Goal: Contribute content: Contribute content

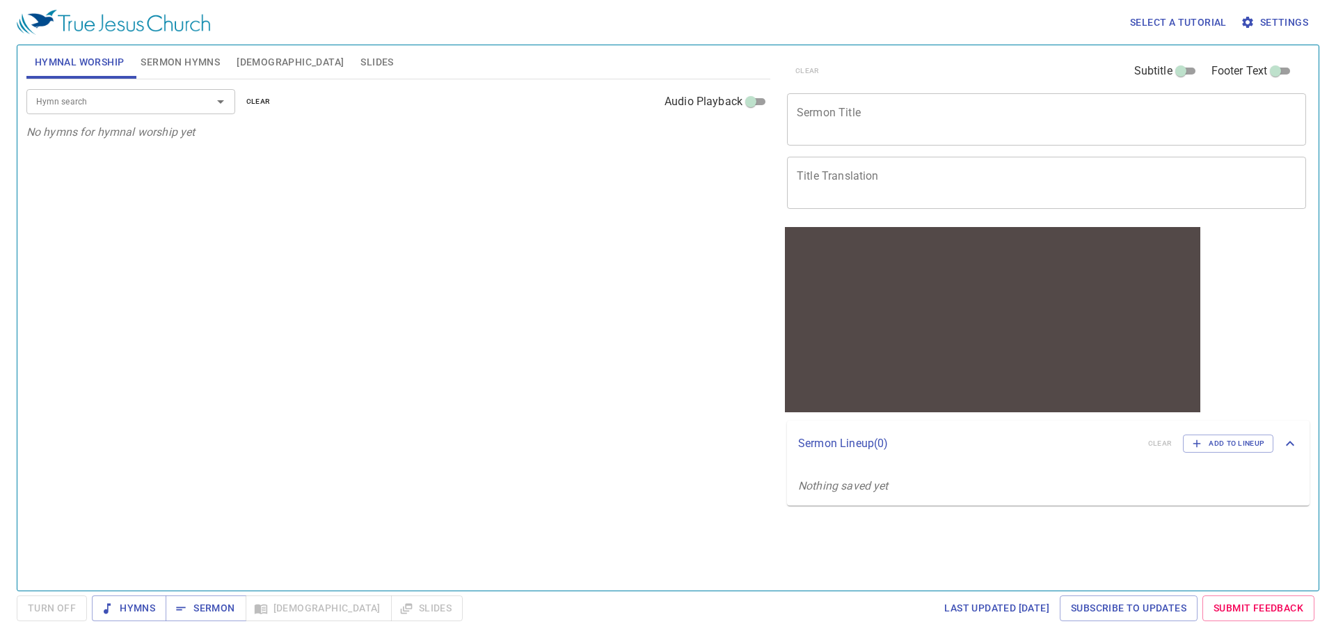
click at [903, 129] on textarea "Sermon Title" at bounding box center [1047, 119] width 500 height 26
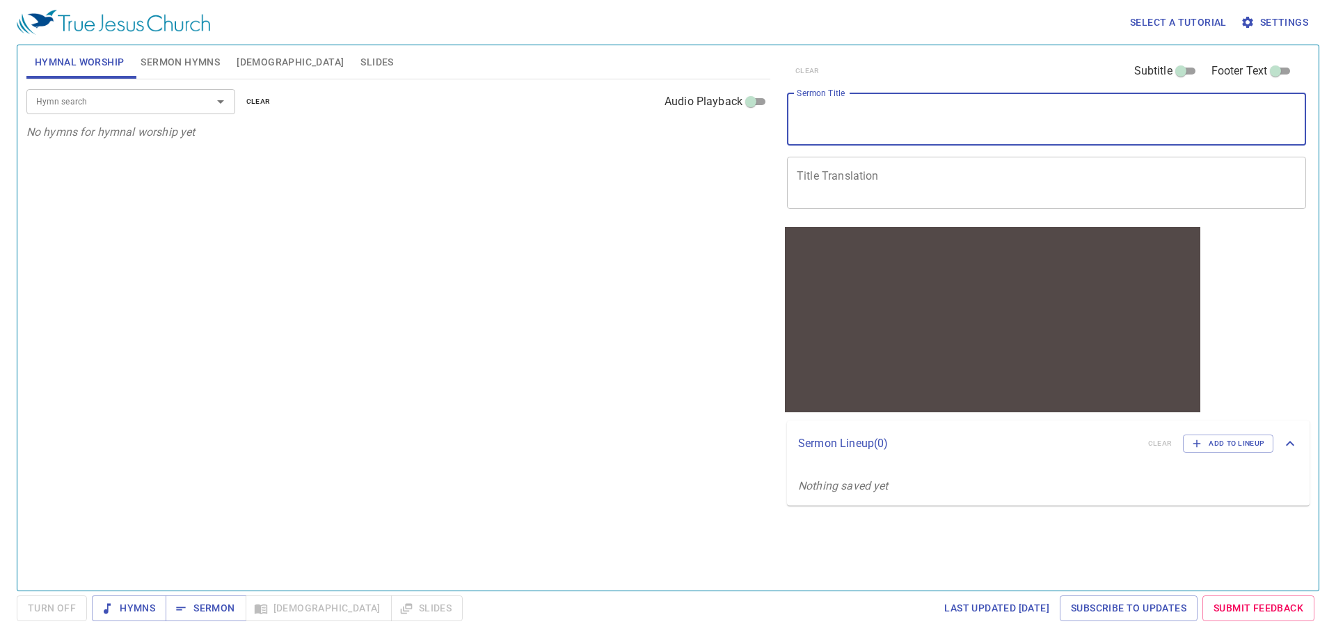
click at [901, 114] on textarea "Sermon Title" at bounding box center [1047, 119] width 500 height 26
click at [890, 164] on div "x Title Translation" at bounding box center [1046, 183] width 519 height 52
click at [871, 106] on textarea "Sermon Title" at bounding box center [1047, 119] width 500 height 26
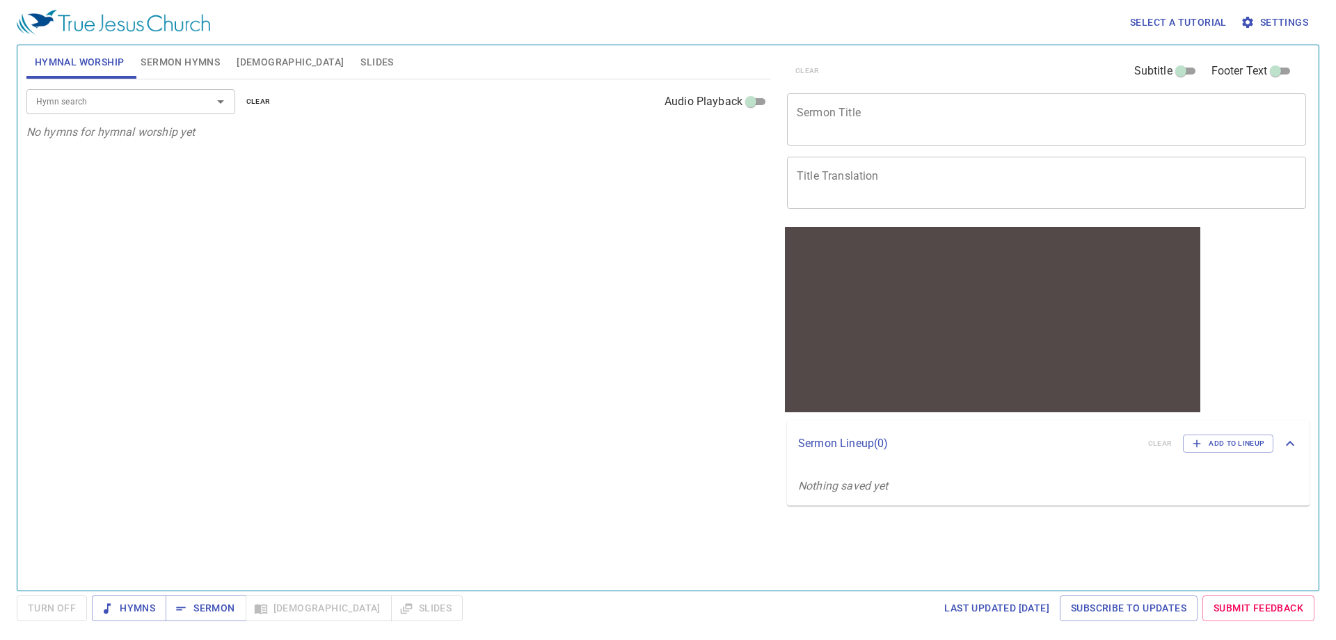
drag, startPoint x: 862, startPoint y: 157, endPoint x: 853, endPoint y: 158, distance: 9.2
click at [858, 157] on div "x Title Translation" at bounding box center [1046, 183] width 519 height 52
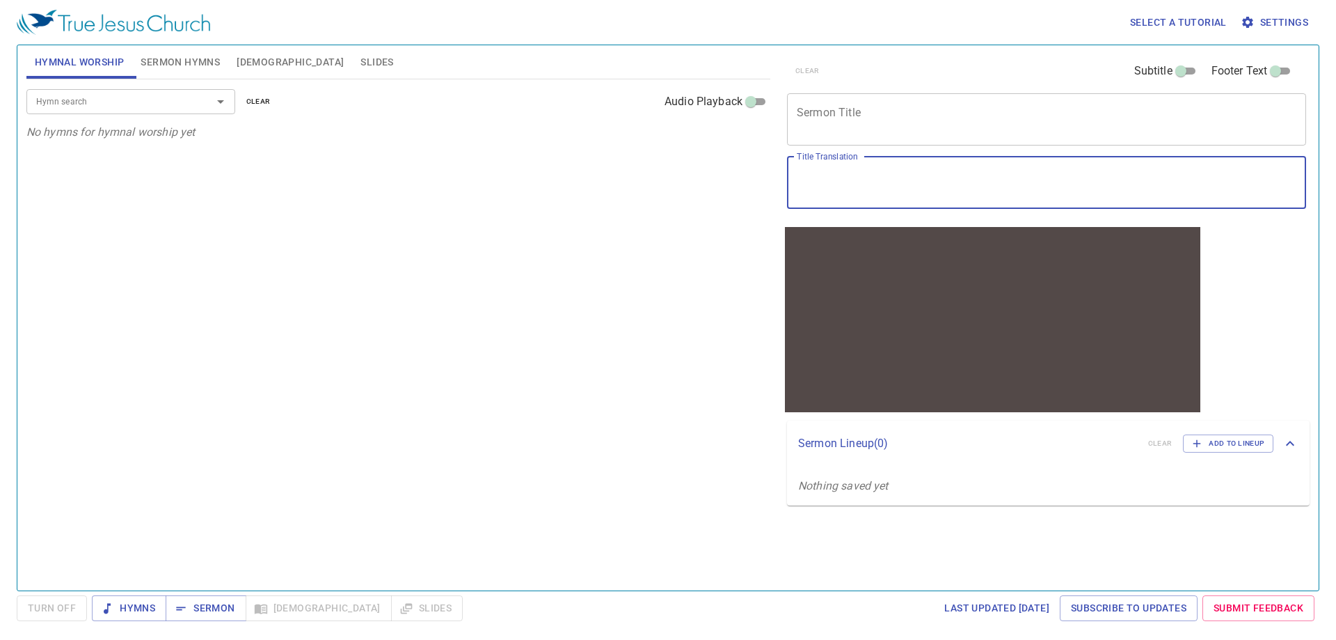
type textarea "ㄨ"
type textarea "如同明光照耀"
click at [868, 122] on textarea "Sermon Title" at bounding box center [1047, 119] width 500 height 26
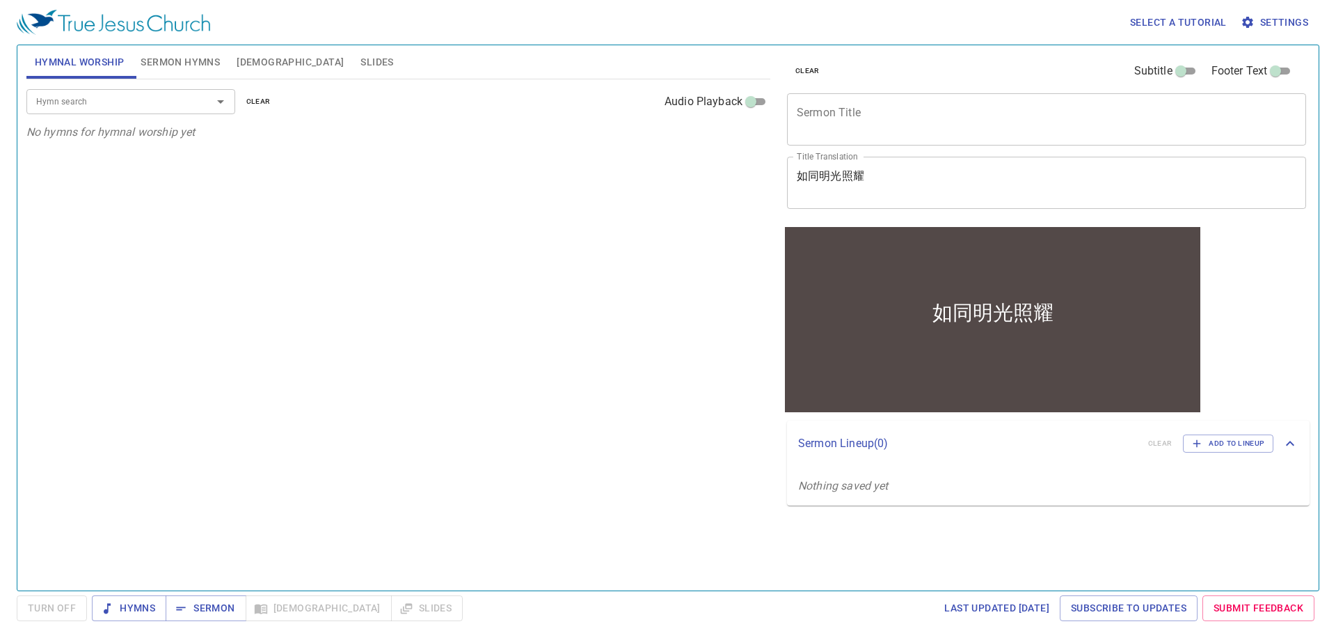
click at [876, 136] on div "x Sermon Title" at bounding box center [1046, 119] width 519 height 52
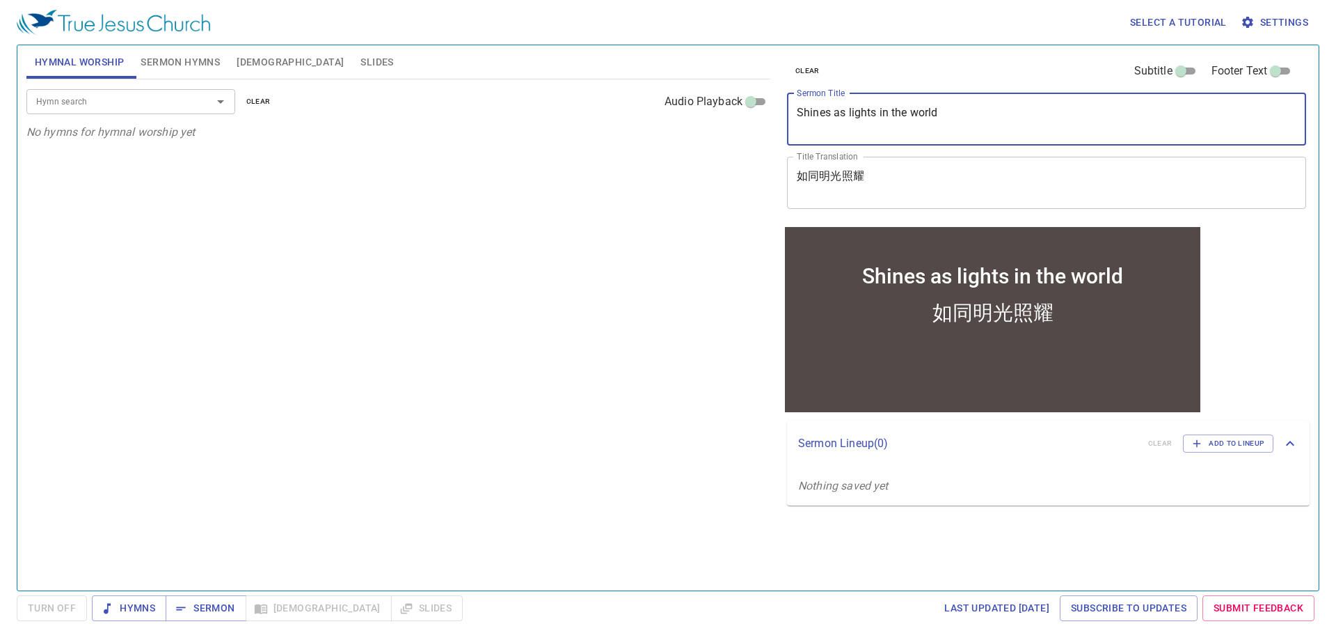
drag, startPoint x: 830, startPoint y: 113, endPoint x: 897, endPoint y: 114, distance: 66.8
click at [830, 112] on textarea "Shines as lights in the world" at bounding box center [1047, 119] width 500 height 26
type textarea "Shine as lights in the world"
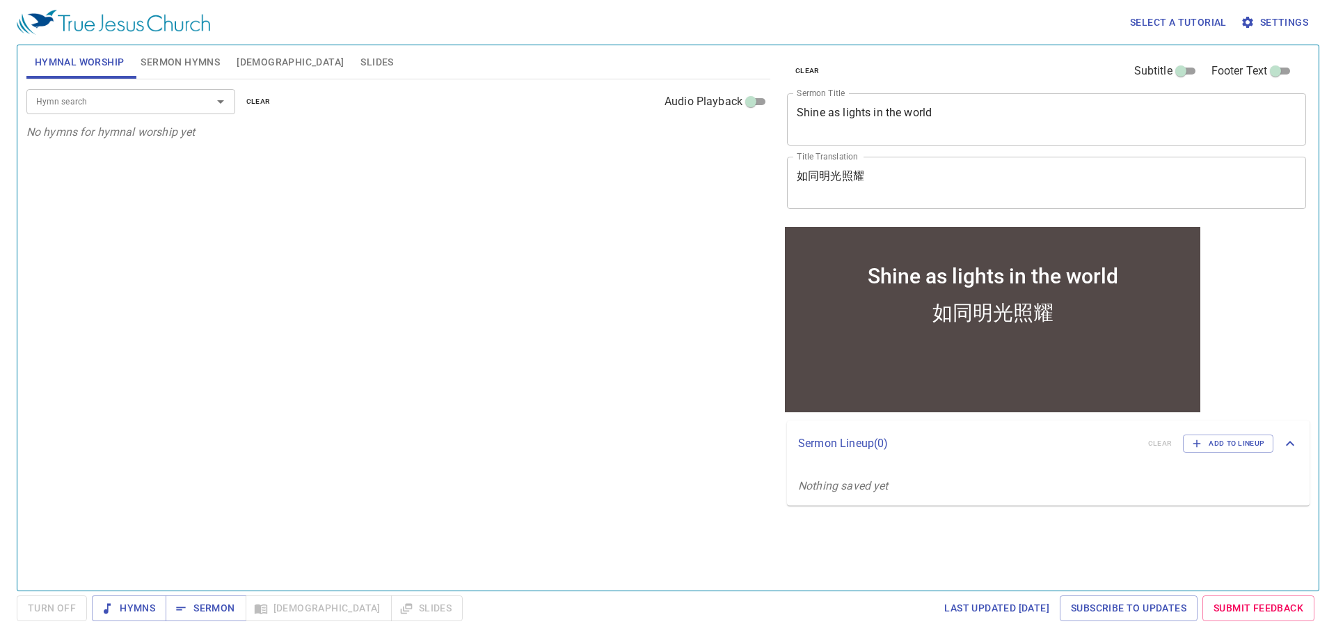
click at [656, 372] on div "Hymn search Hymn search clear Audio Playback No hymns for hymnal worship yet" at bounding box center [398, 328] width 744 height 499
click at [175, 65] on span "Sermon Hymns" at bounding box center [180, 62] width 79 height 17
click at [89, 63] on span "Hymnal Worship" at bounding box center [80, 62] width 90 height 17
click at [1045, 548] on div "clear Subtitle Footer Text Sermon Title Shine as lights in the world x Sermon T…" at bounding box center [1045, 312] width 539 height 545
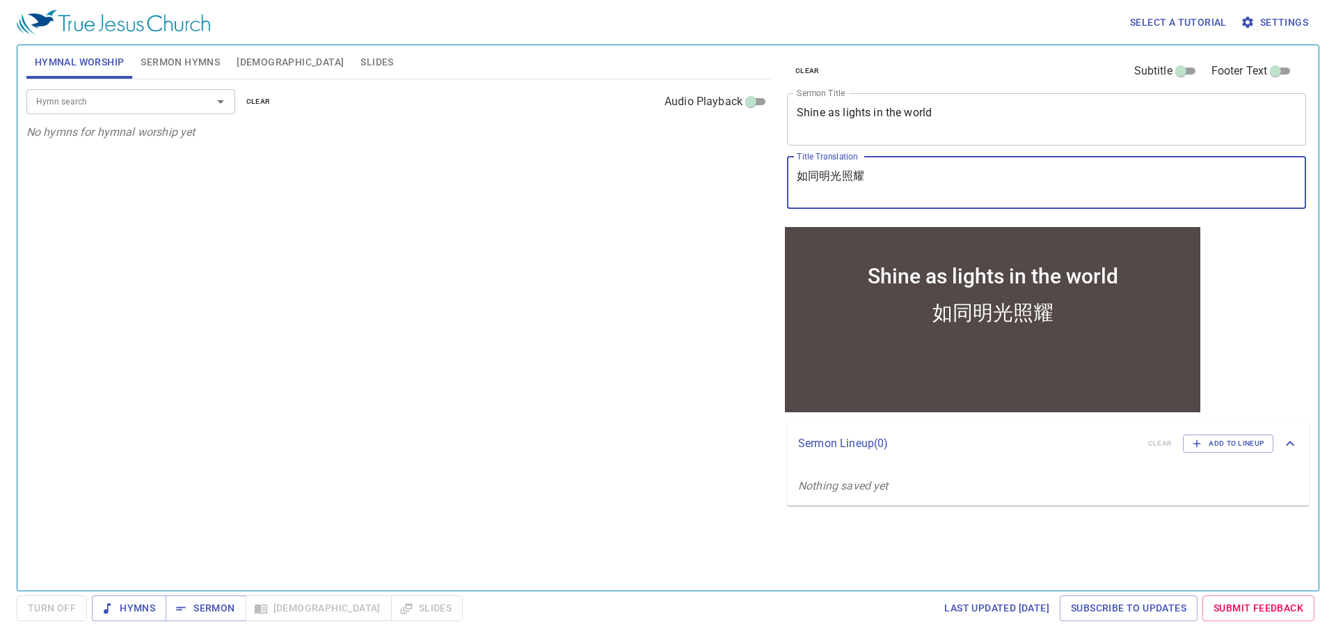
click at [853, 191] on textarea "如同明光照耀" at bounding box center [1047, 182] width 500 height 26
click at [716, 206] on div "Hymn search Hymn search clear Audio Playback No hymns for hymnal worship yet" at bounding box center [398, 328] width 744 height 499
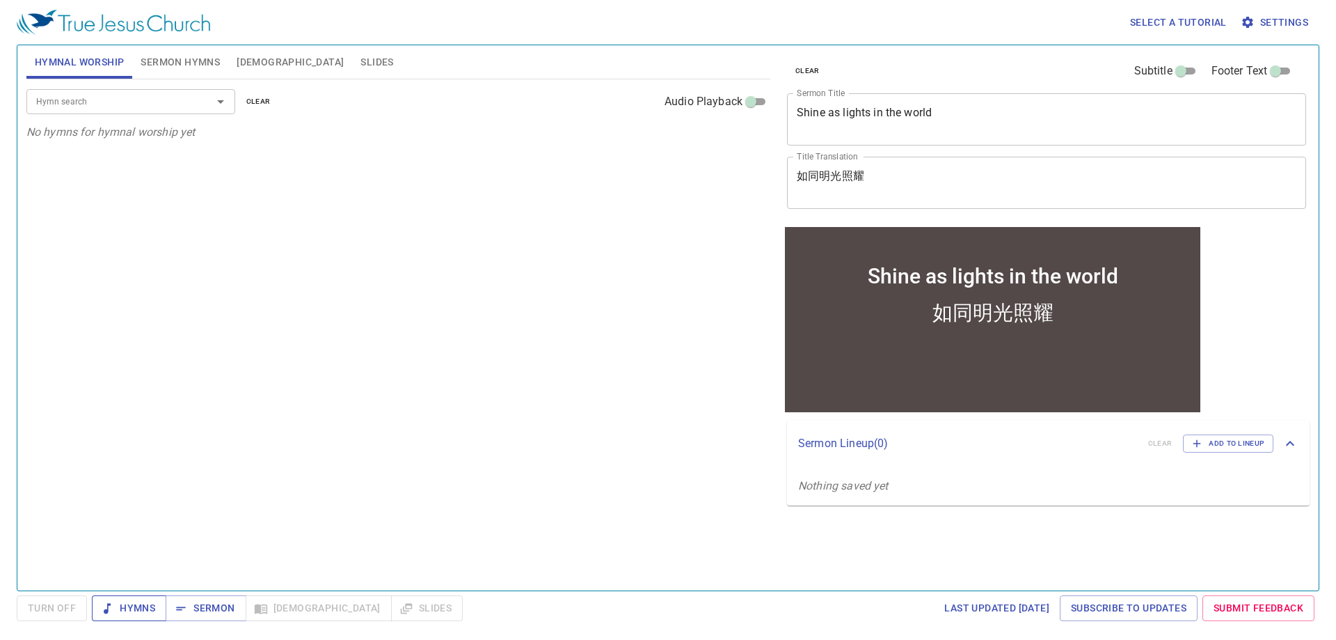
click at [151, 610] on span "Hymns" at bounding box center [129, 607] width 52 height 17
click at [607, 401] on div "Hymn search Hymn search clear Audio Playback No hymns for hymnal worship yet" at bounding box center [398, 328] width 744 height 499
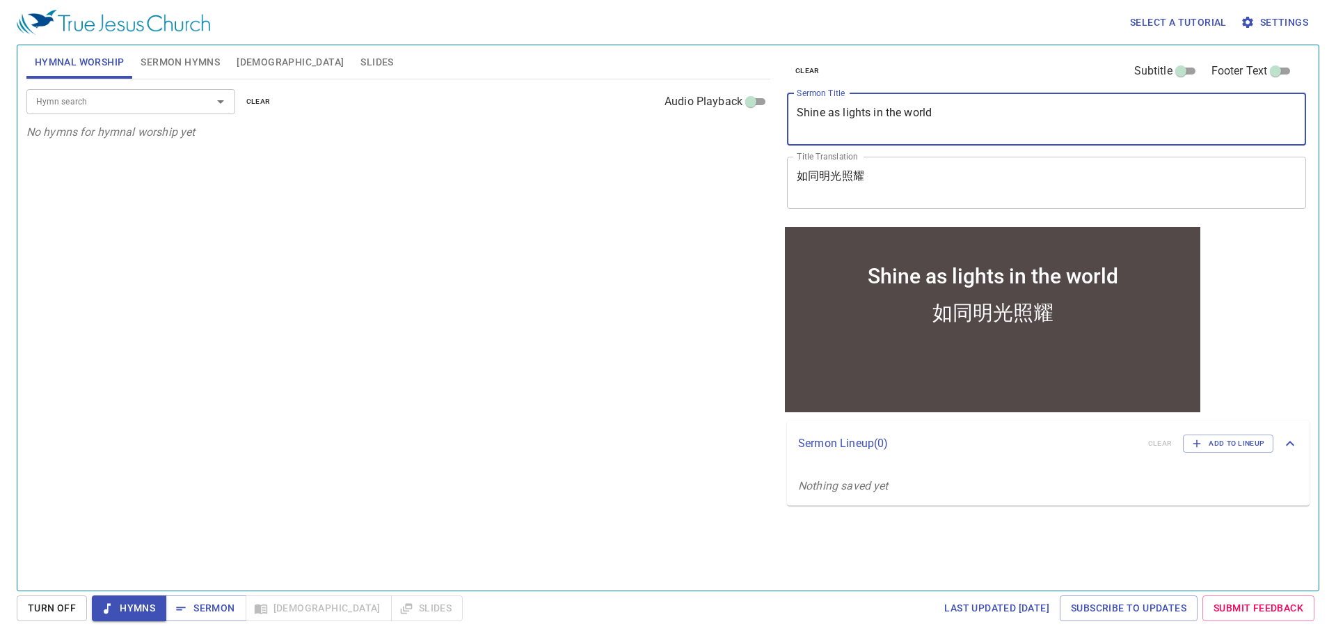
drag, startPoint x: 940, startPoint y: 109, endPoint x: 767, endPoint y: 116, distance: 172.8
click at [767, 116] on div "Hymnal Worship Sermon Hymns Bible Slides Hymn search Hymn search clear Audio Pl…" at bounding box center [668, 312] width 1295 height 545
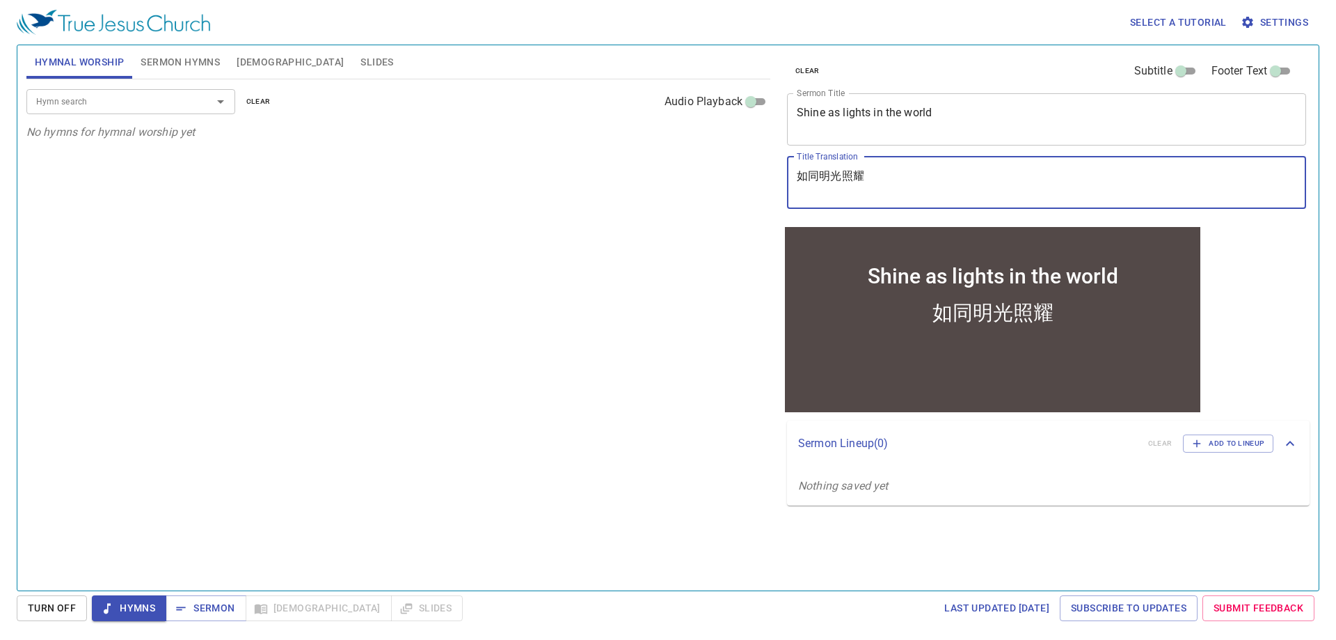
drag, startPoint x: 874, startPoint y: 175, endPoint x: 764, endPoint y: 181, distance: 110.2
click at [765, 181] on div "Hymnal Worship Sermon Hymns Bible Slides Hymn search Hymn search clear Audio Pl…" at bounding box center [668, 312] width 1295 height 545
click at [941, 116] on textarea "Shine as lights in the world" at bounding box center [1047, 119] width 500 height 26
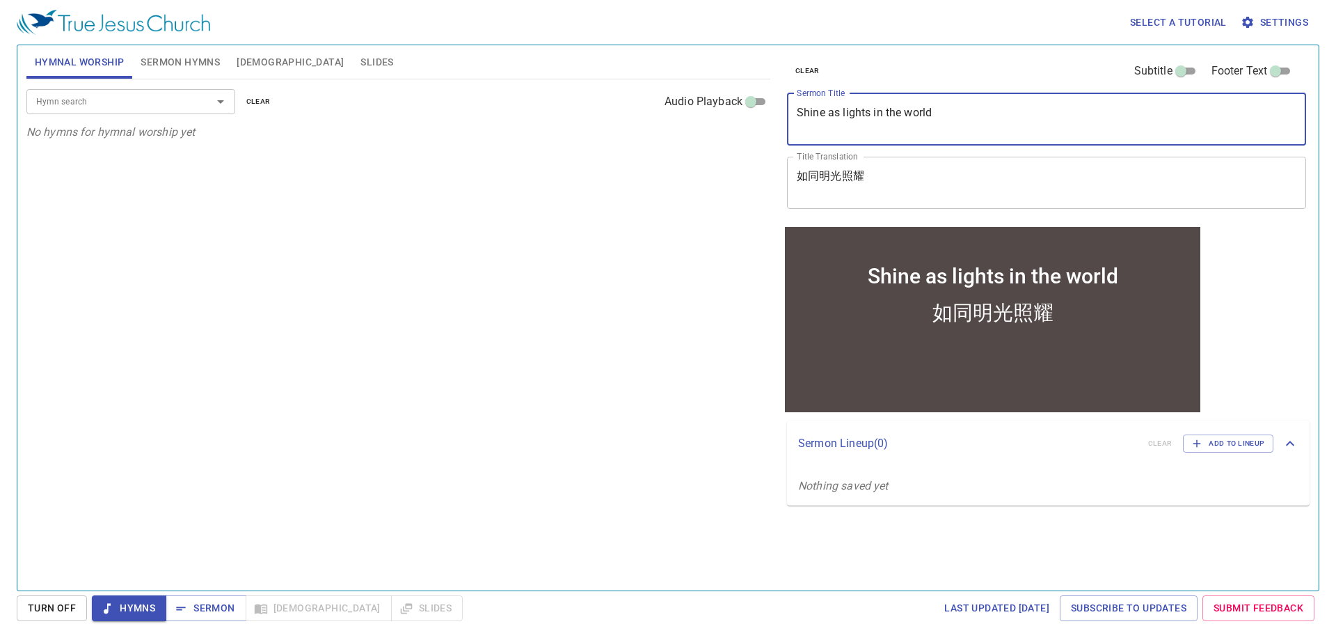
click at [941, 116] on textarea "Shine as lights in the world" at bounding box center [1047, 119] width 500 height 26
click at [941, 115] on textarea "Shine as lights in the world" at bounding box center [1047, 119] width 500 height 26
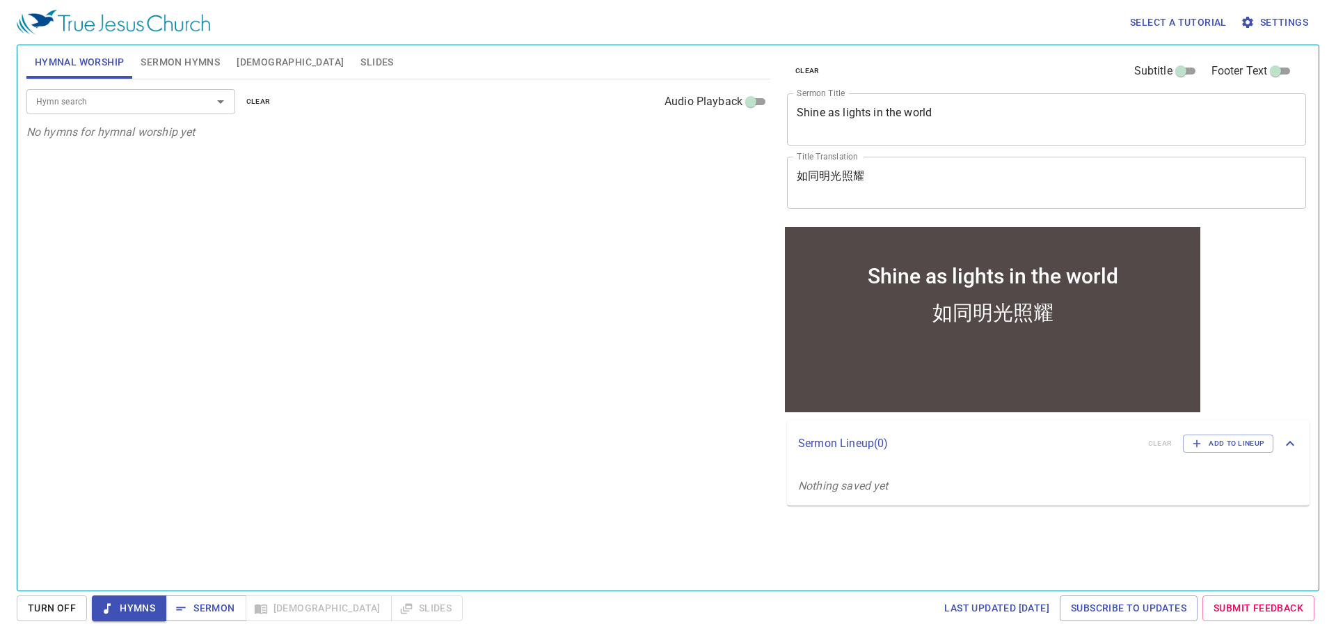
click at [916, 172] on textarea "如同明光照耀" at bounding box center [1047, 182] width 500 height 26
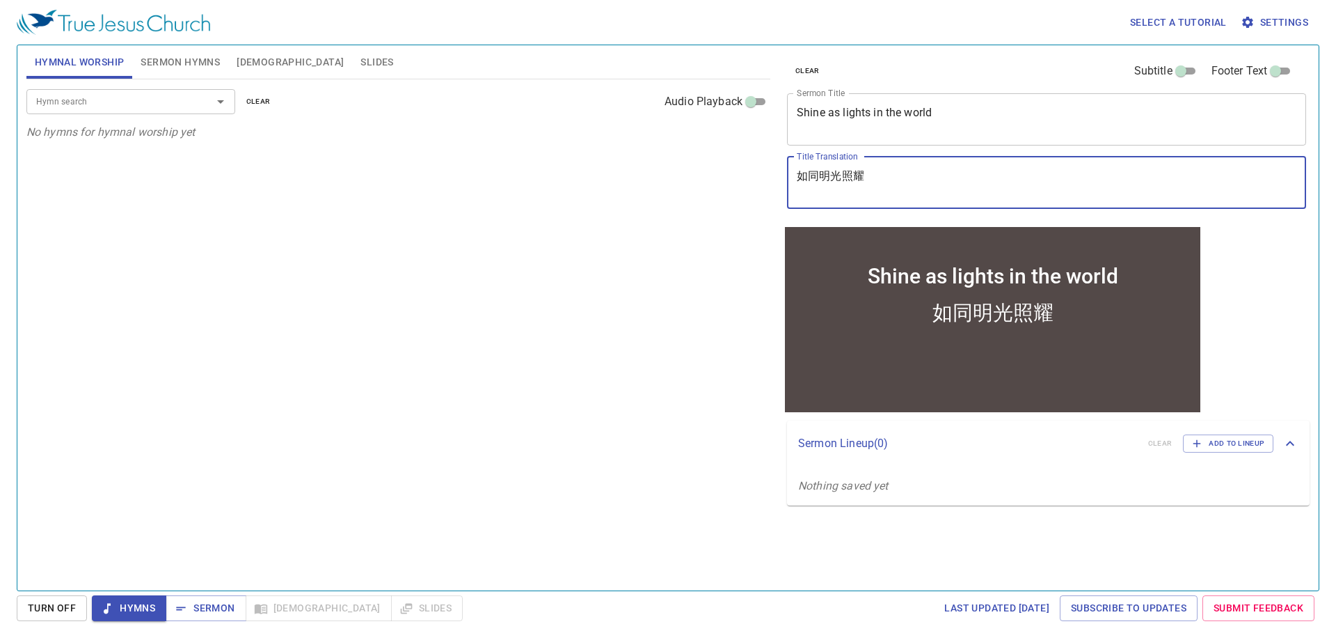
click at [917, 171] on textarea "如同明光照耀" at bounding box center [1047, 182] width 500 height 26
click at [918, 170] on textarea "如同明光照耀" at bounding box center [1047, 182] width 500 height 26
click at [924, 189] on textarea "如同明光照耀" at bounding box center [1047, 182] width 500 height 26
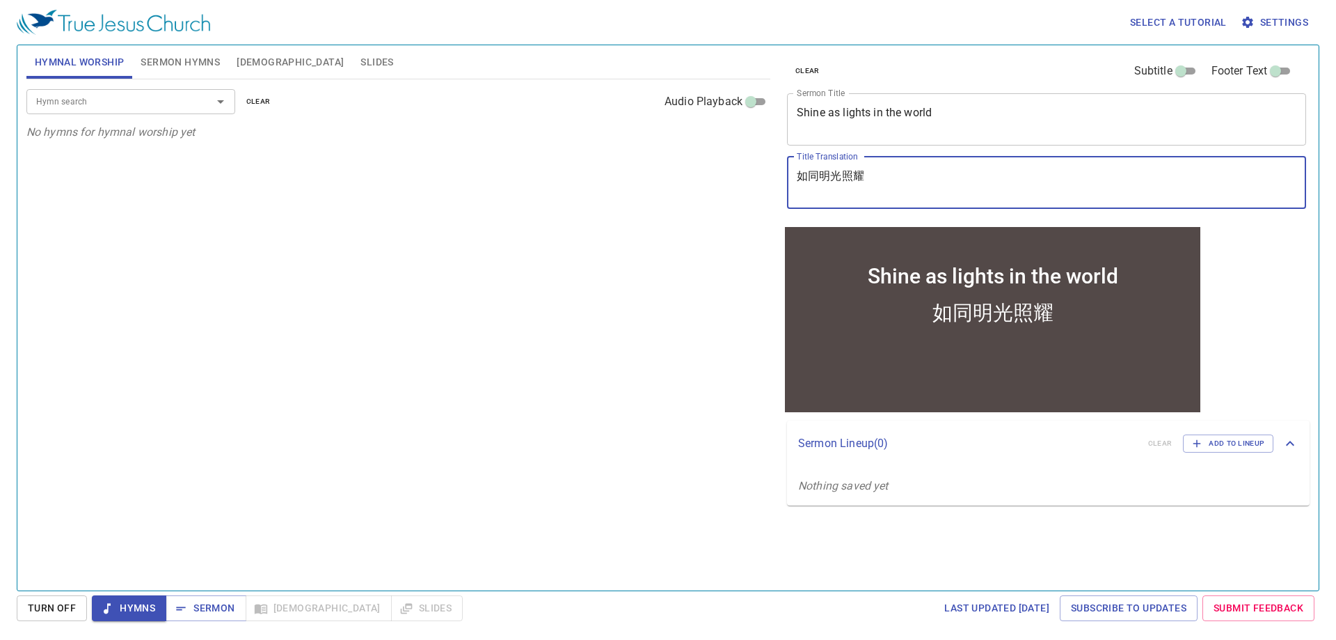
click at [97, 100] on input "Hymn search" at bounding box center [110, 101] width 159 height 16
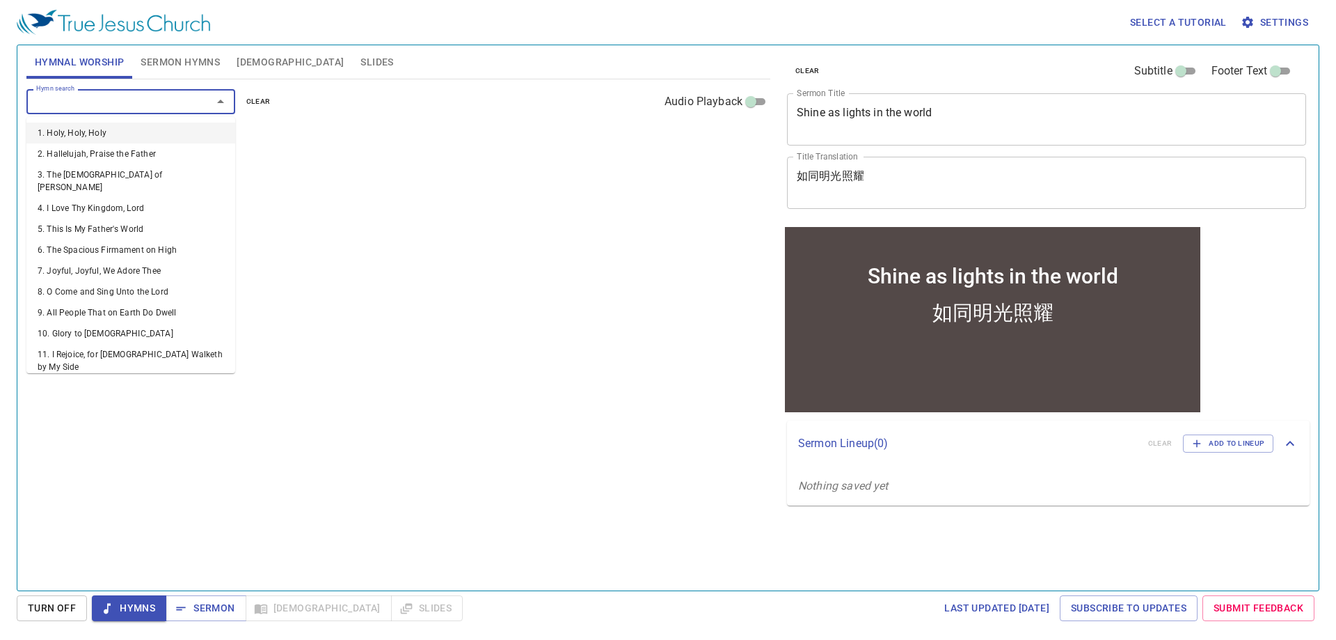
paste input "415,106,323,349"
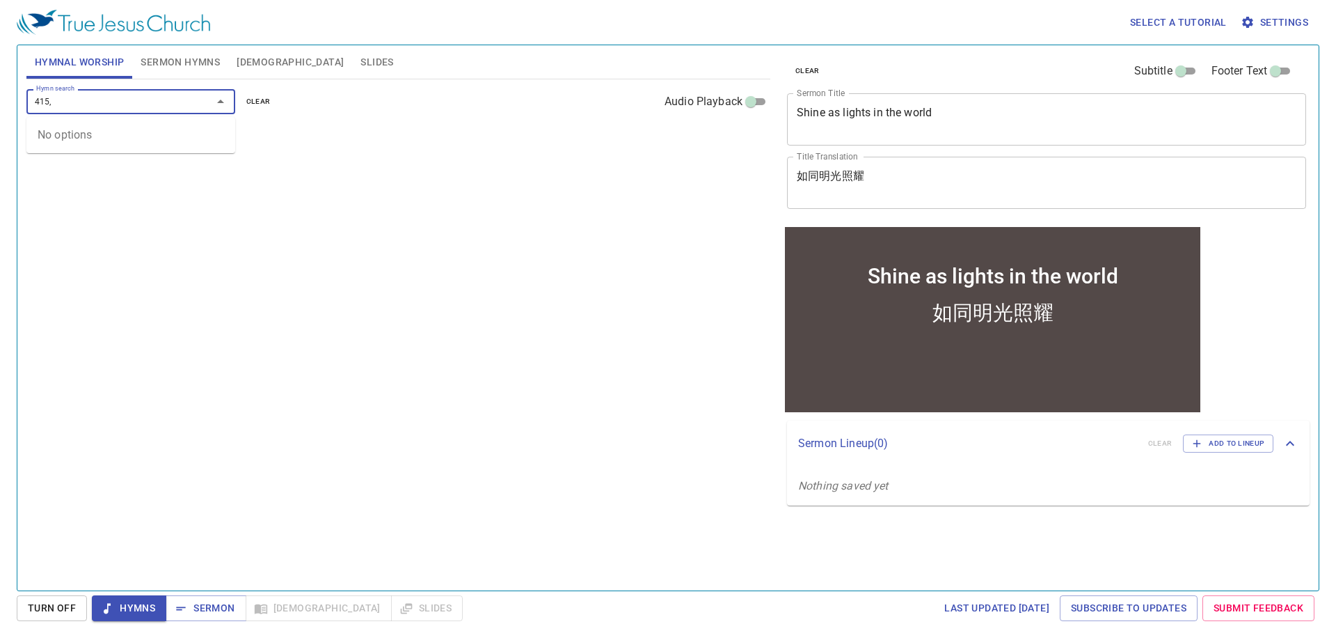
type input "415"
paste input "106,323,349"
type input "106"
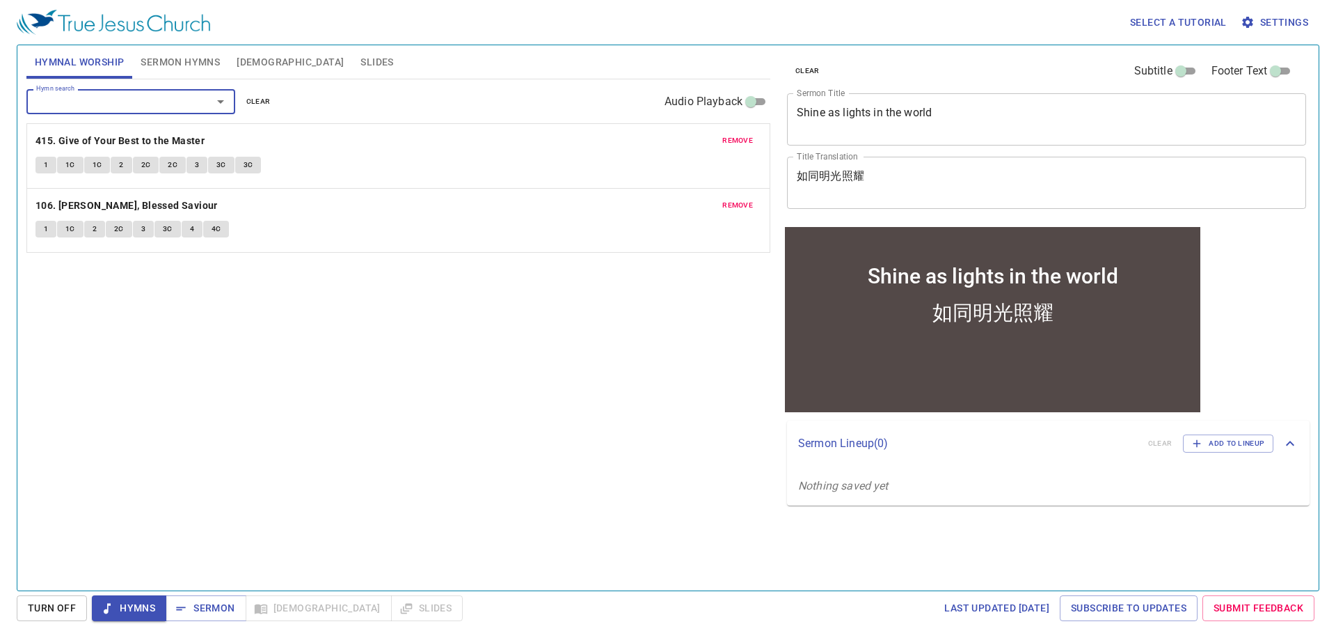
paste input "323,349"
type input "323,349"
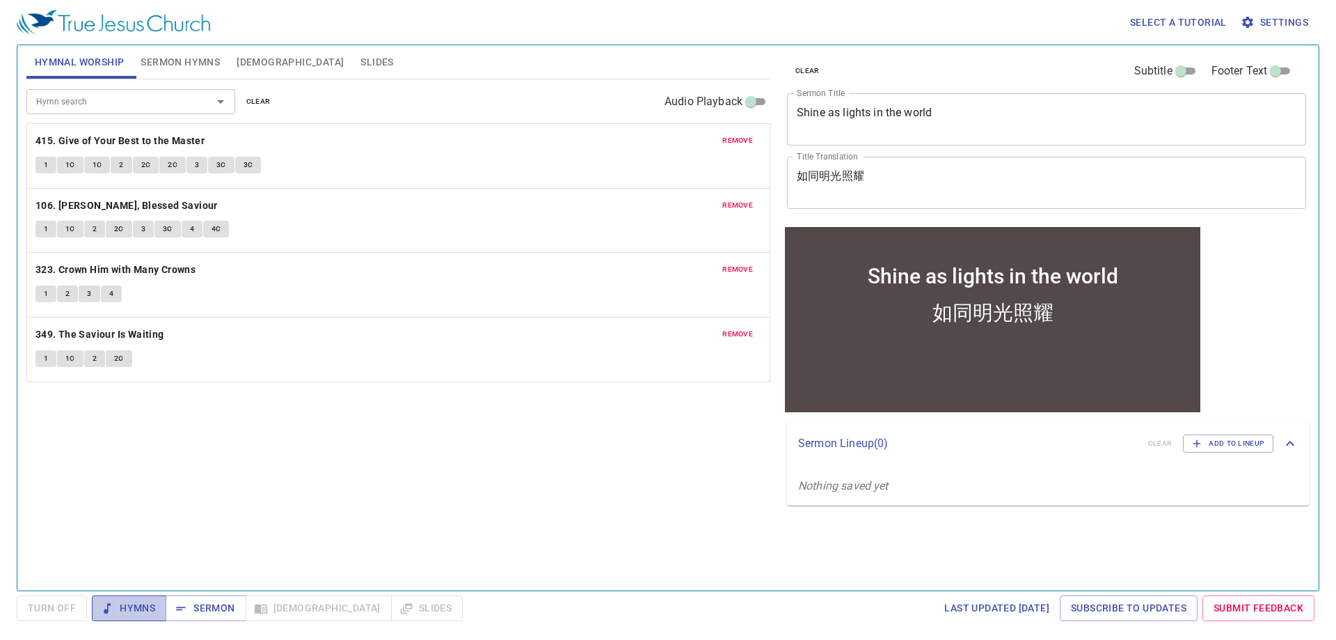
click at [139, 608] on span "Hymns" at bounding box center [129, 607] width 52 height 17
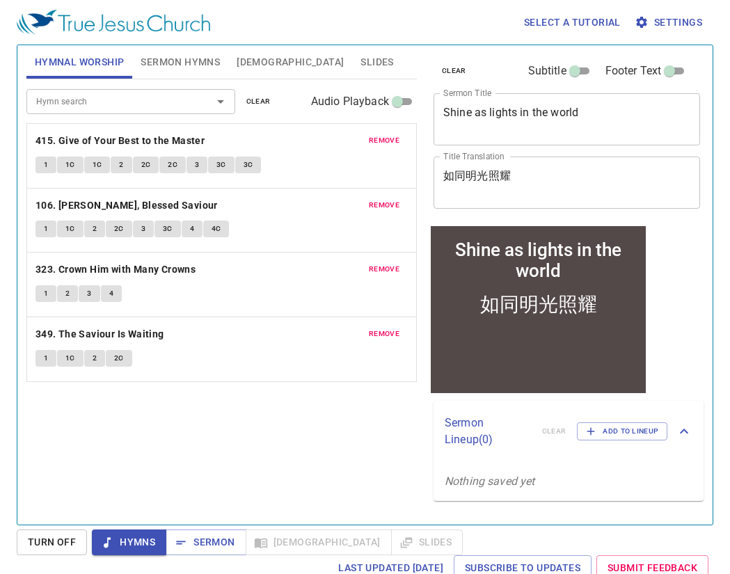
click at [287, 35] on div "Select a tutorial Settings" at bounding box center [362, 22] width 691 height 45
click at [171, 35] on div "Select a tutorial Settings" at bounding box center [362, 22] width 691 height 45
click at [166, 70] on span "Sermon Hymns" at bounding box center [180, 62] width 79 height 17
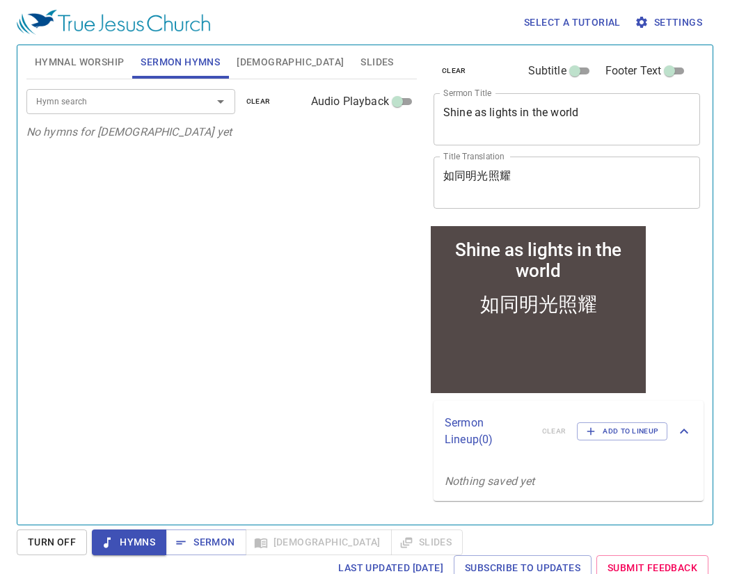
drag, startPoint x: 120, startPoint y: 118, endPoint x: 116, endPoint y: 107, distance: 11.2
click at [120, 117] on div "Hymn search Hymn search clear Audio Playback" at bounding box center [221, 101] width 390 height 45
click at [116, 106] on input "Hymn search" at bounding box center [110, 101] width 159 height 16
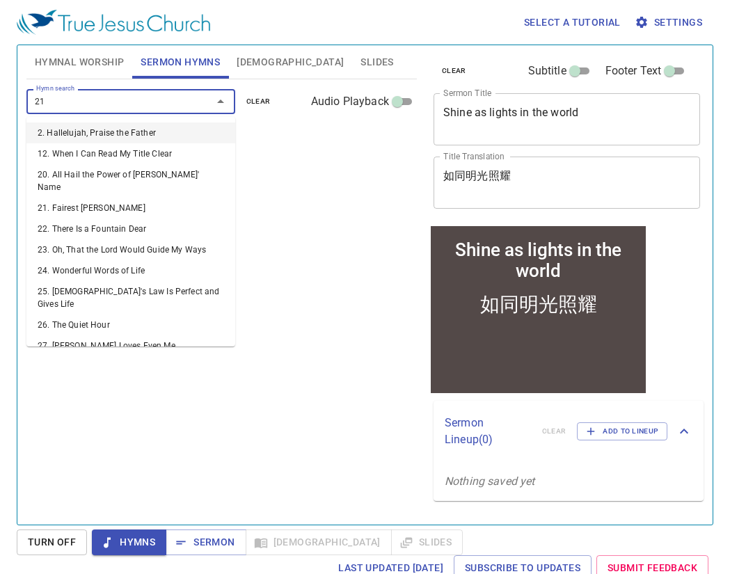
type input "212"
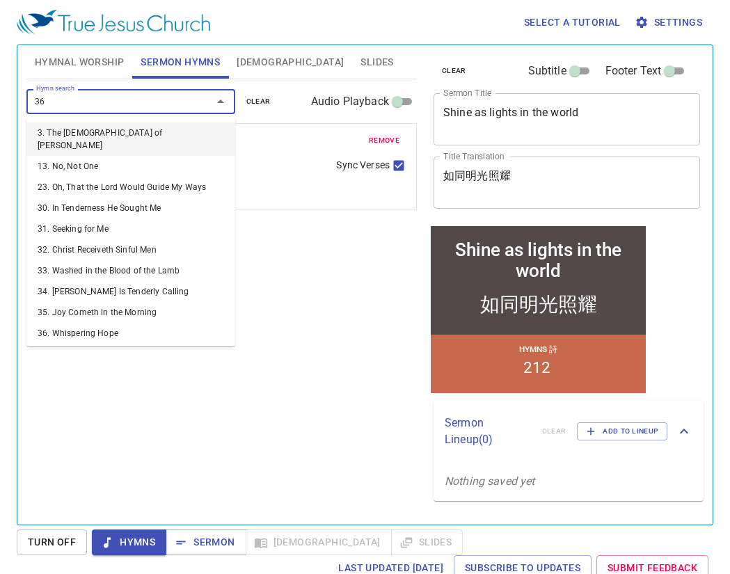
type input "369"
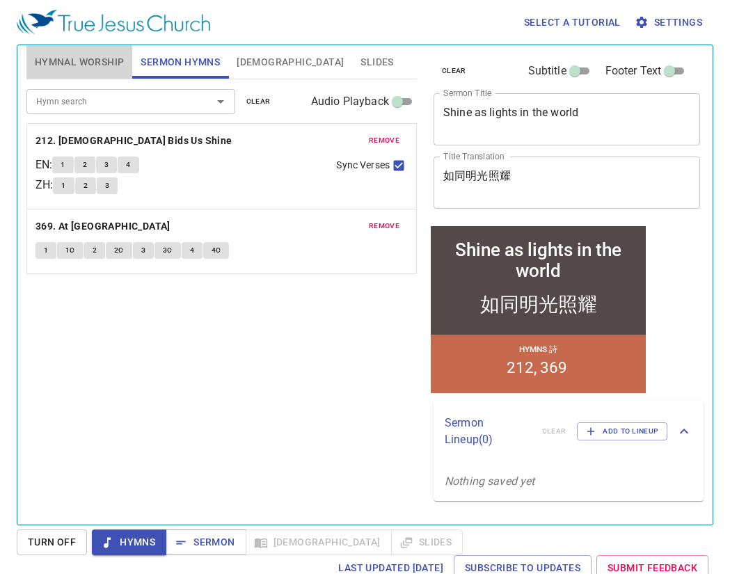
click at [79, 61] on span "Hymnal Worship" at bounding box center [80, 62] width 90 height 17
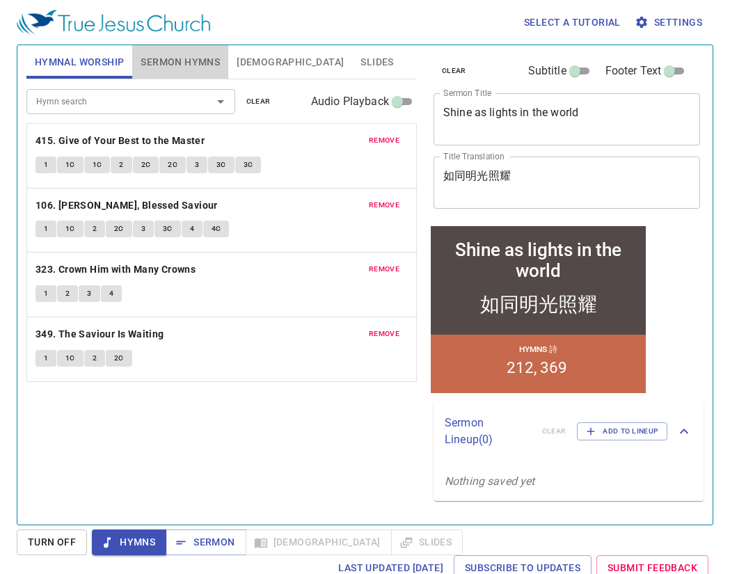
click at [171, 77] on button "Sermon Hymns" at bounding box center [180, 61] width 96 height 33
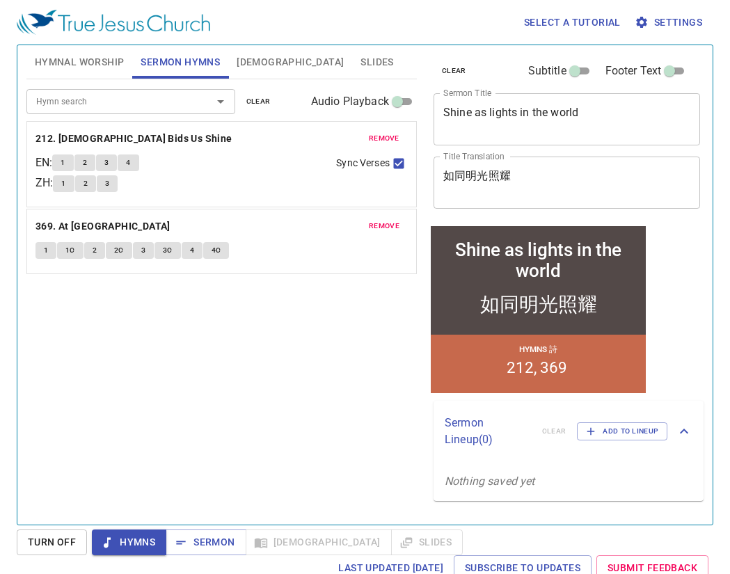
drag, startPoint x: 29, startPoint y: 137, endPoint x: 205, endPoint y: 136, distance: 175.4
click at [205, 134] on div "remove 212. Jesus Bids Us Shine EN : 1 2 3 4 ZH : 1 2 3 Sync Verses remove 369.…" at bounding box center [221, 198] width 390 height 151
click at [390, 164] on input "Sync Verses" at bounding box center [399, 168] width 18 height 18
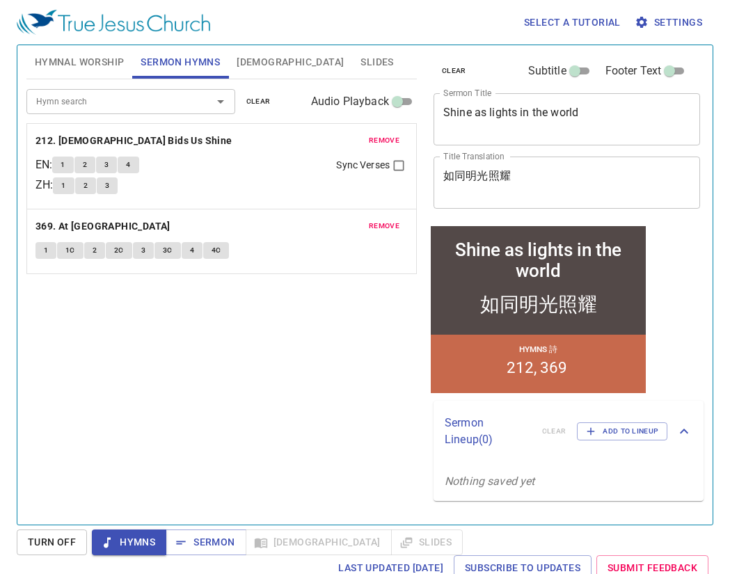
click at [390, 164] on input "Sync Verses" at bounding box center [399, 168] width 18 height 18
checkbox input "true"
drag, startPoint x: 93, startPoint y: 51, endPoint x: 92, endPoint y: 60, distance: 9.2
click at [93, 48] on button "Hymnal Worship" at bounding box center [79, 61] width 106 height 33
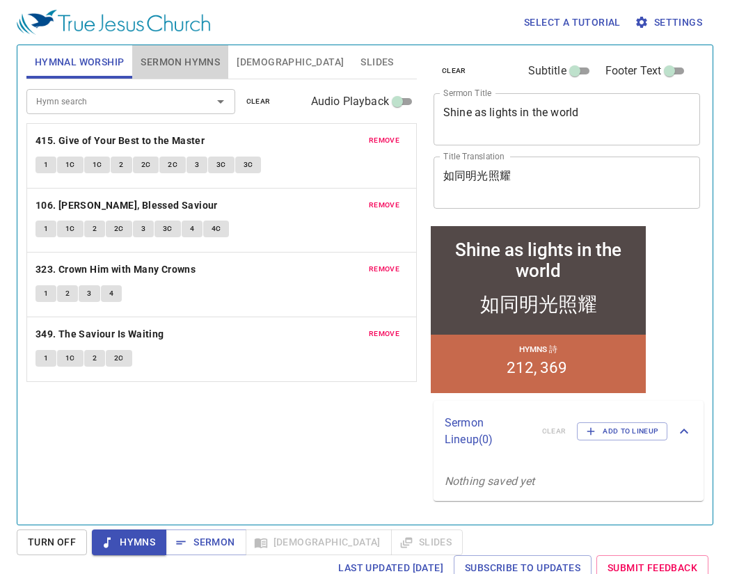
click at [230, 50] on div "Hymnal Worship Sermon Hymns Bible Slides" at bounding box center [221, 61] width 390 height 33
drag, startPoint x: 246, startPoint y: 54, endPoint x: 233, endPoint y: 65, distance: 17.3
click at [246, 54] on span "[DEMOGRAPHIC_DATA]" at bounding box center [290, 62] width 107 height 17
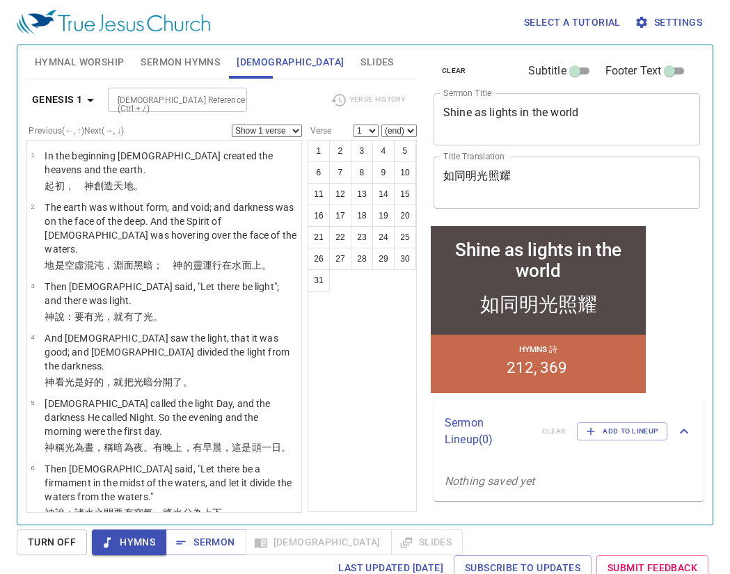
click at [97, 57] on span "Hymnal Worship" at bounding box center [80, 62] width 90 height 17
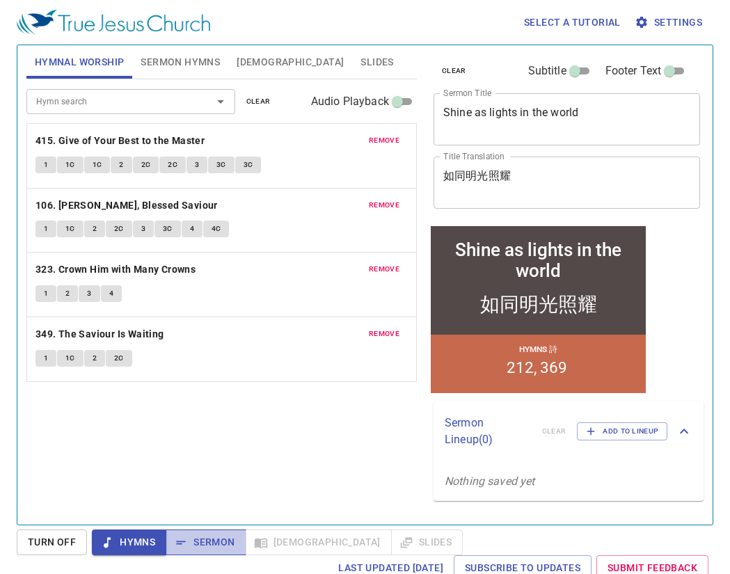
click at [185, 542] on icon "button" at bounding box center [181, 543] width 14 height 14
click at [135, 532] on button "Hymns" at bounding box center [129, 543] width 74 height 26
click at [190, 53] on button "Sermon Hymns" at bounding box center [180, 61] width 96 height 33
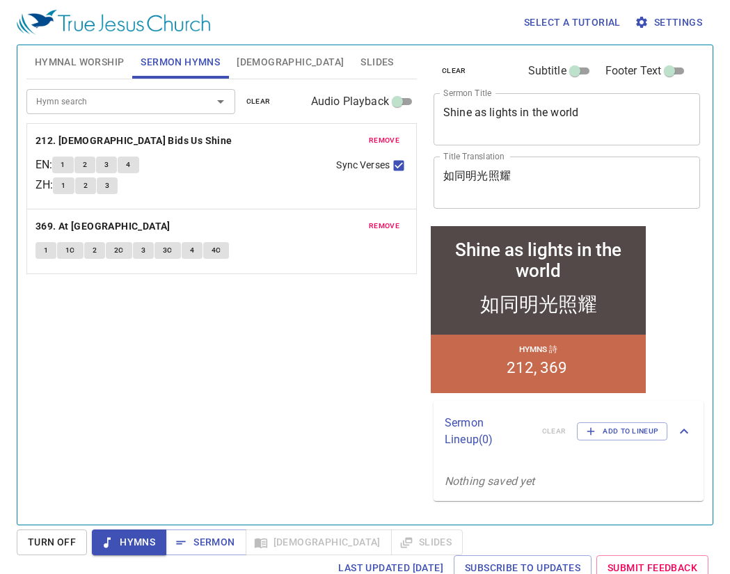
click at [93, 67] on span "Hymnal Worship" at bounding box center [80, 62] width 90 height 17
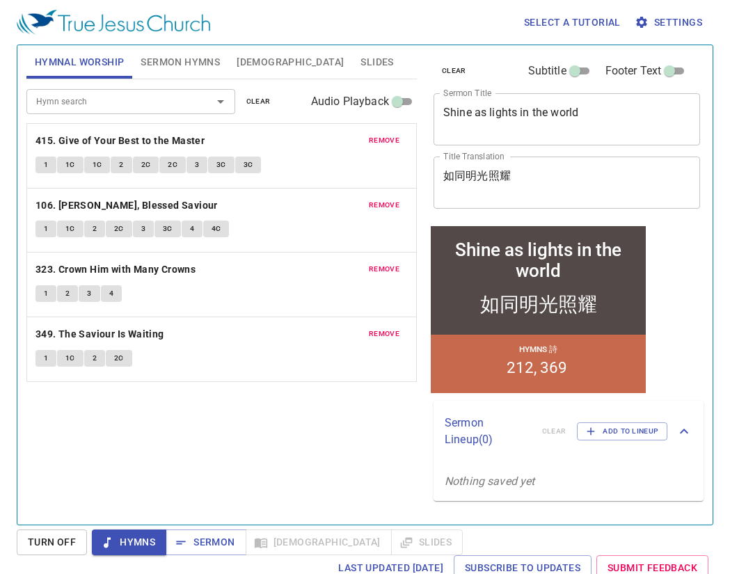
click at [276, 412] on div "Hymn search Hymn search clear Audio Playback remove 415. Give of Your Best to t…" at bounding box center [221, 296] width 390 height 434
click at [478, 116] on textarea "Shine as lights in the world" at bounding box center [566, 119] width 247 height 26
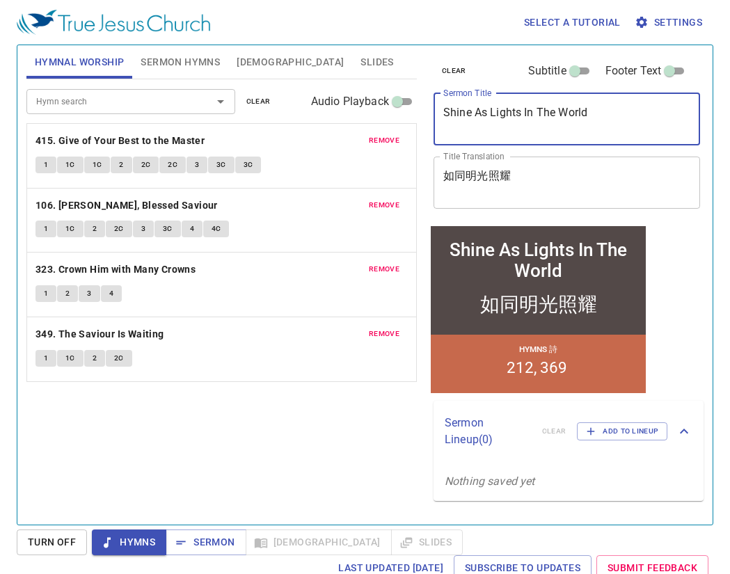
type textarea "Shine As Lights In The World"
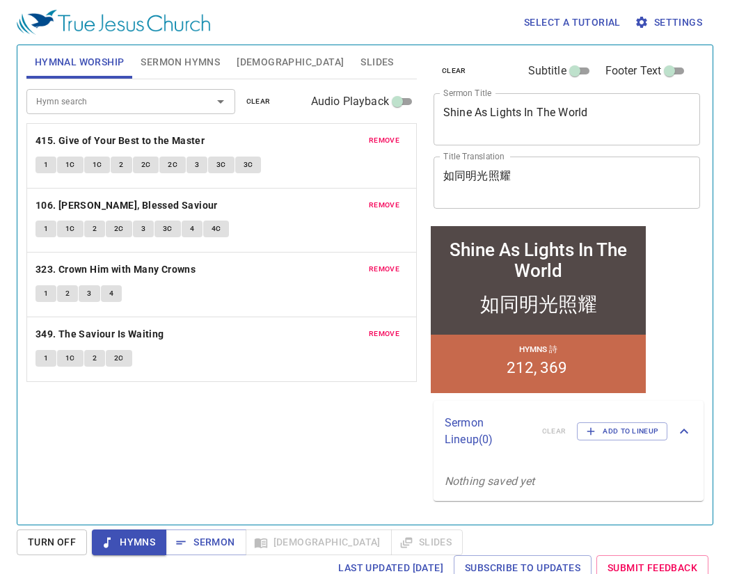
click at [706, 255] on div "clear Subtitle Footer Text Sermon Title Shine As Lights In The World x Sermon T…" at bounding box center [566, 280] width 287 height 480
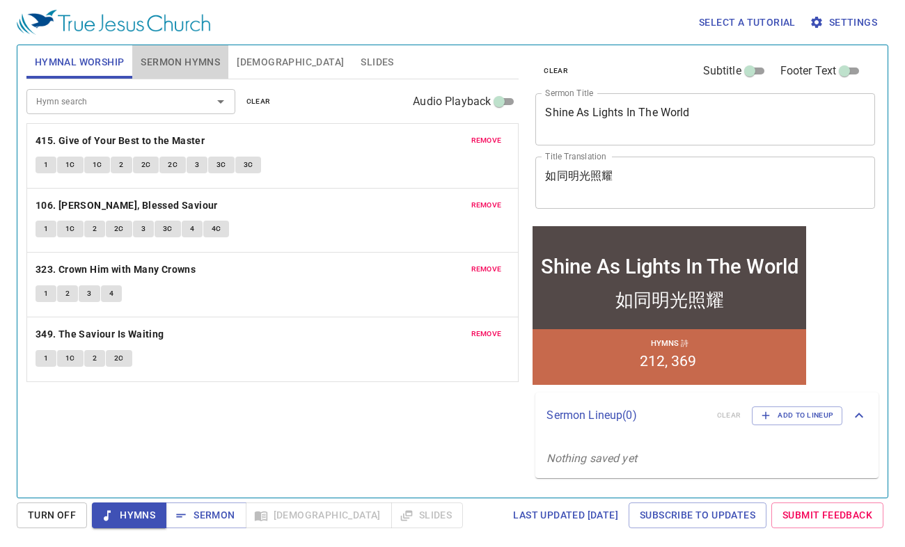
click at [177, 61] on span "Sermon Hymns" at bounding box center [180, 62] width 79 height 17
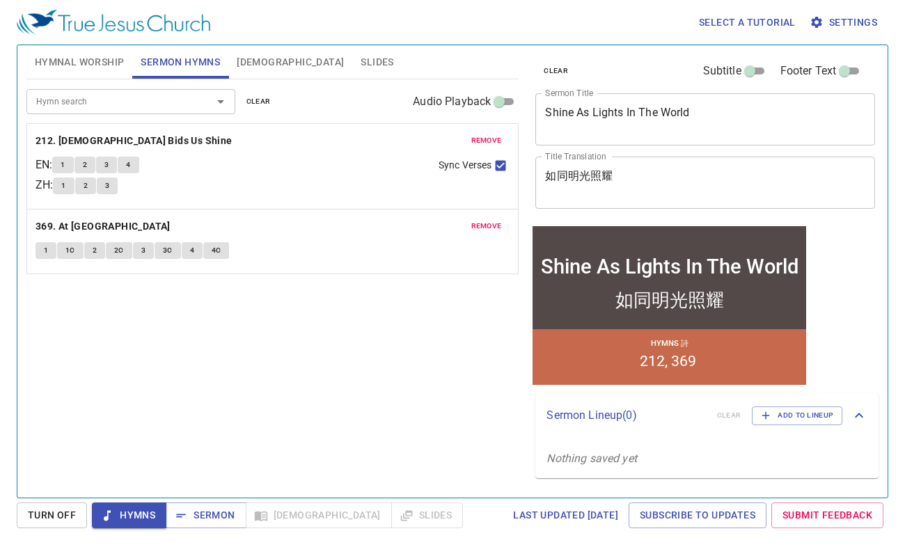
click at [96, 61] on span "Hymnal Worship" at bounding box center [80, 62] width 90 height 17
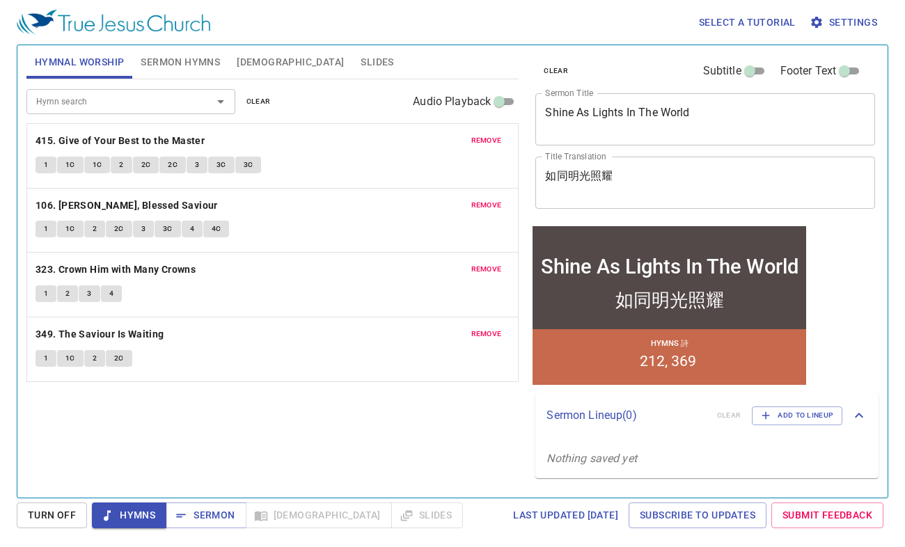
click at [404, 406] on div "Hymn search Hymn search clear Audio Playback remove 415. Give of Your Best to t…" at bounding box center [272, 282] width 493 height 407
click at [56, 132] on b "415. Give of Your Best to the Master" at bounding box center [119, 140] width 169 height 17
click at [45, 166] on span "1" at bounding box center [46, 165] width 4 height 13
click at [320, 134] on p "415. Give of Your Best to the Master" at bounding box center [272, 140] width 475 height 17
click at [310, 123] on div "Hymn search Hymn search clear Audio Playback" at bounding box center [272, 101] width 493 height 45
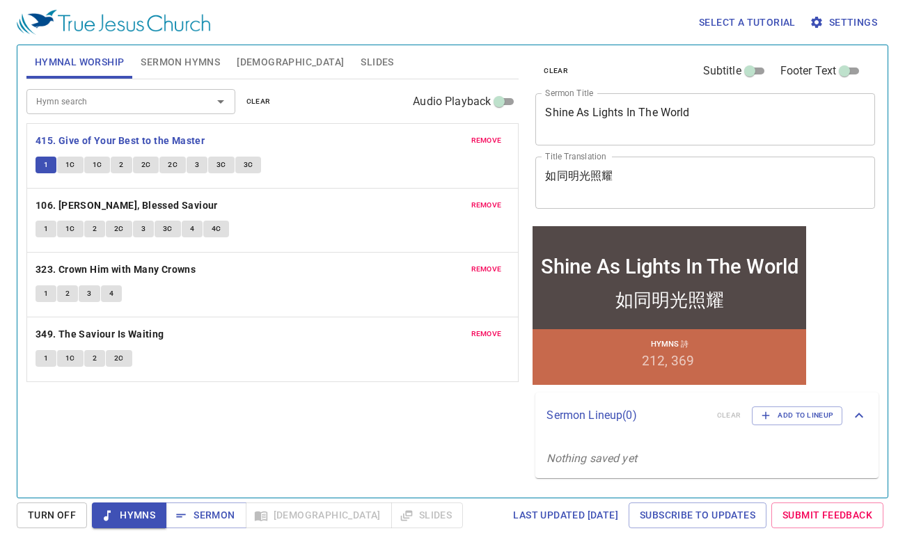
click at [334, 132] on p "415. Give of Your Best to the Master" at bounding box center [272, 140] width 475 height 17
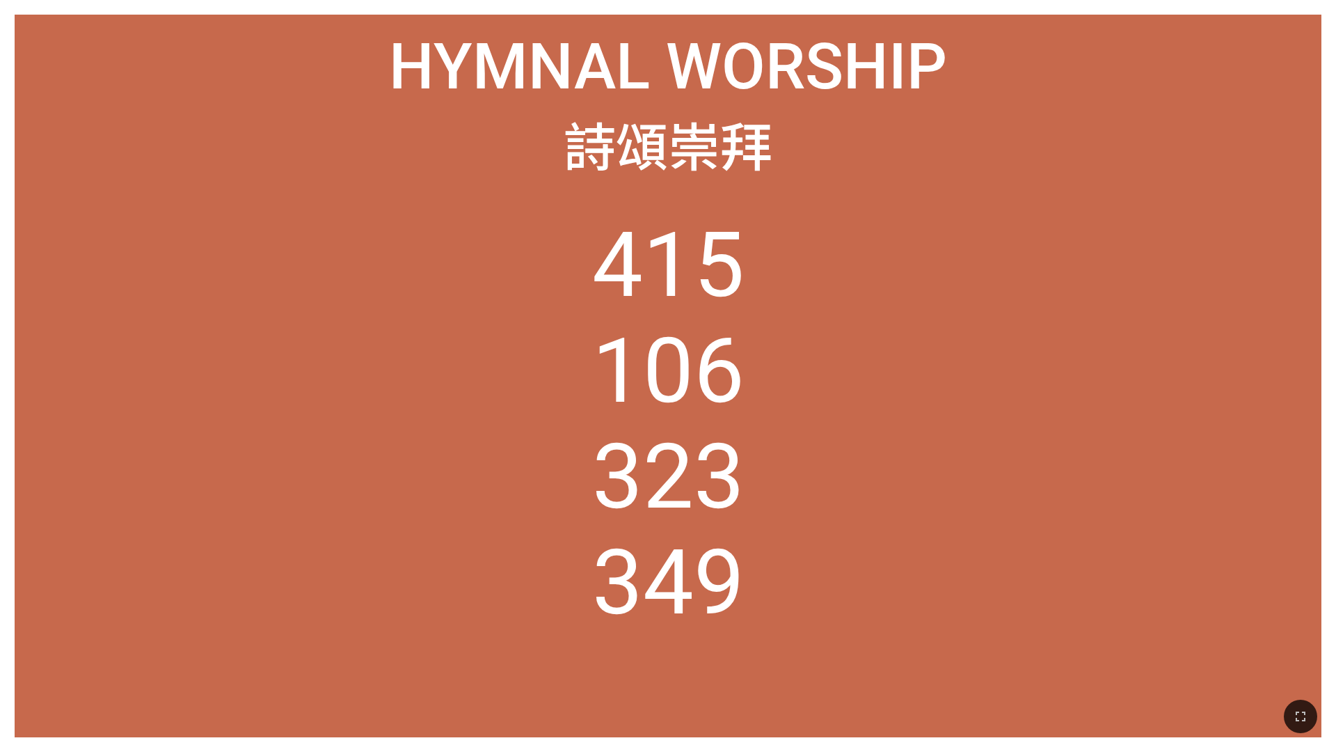
drag, startPoint x: 392, startPoint y: 451, endPoint x: 352, endPoint y: 480, distance: 48.9
click at [395, 444] on ol "415 106 323 349" at bounding box center [668, 459] width 1277 height 495
drag, startPoint x: 780, startPoint y: 140, endPoint x: 892, endPoint y: 113, distance: 115.1
click at [556, 125] on div "詩頌崇拜" at bounding box center [668, 144] width 1277 height 76
click at [556, 444] on ol "415 106 323 349" at bounding box center [668, 459] width 1277 height 495
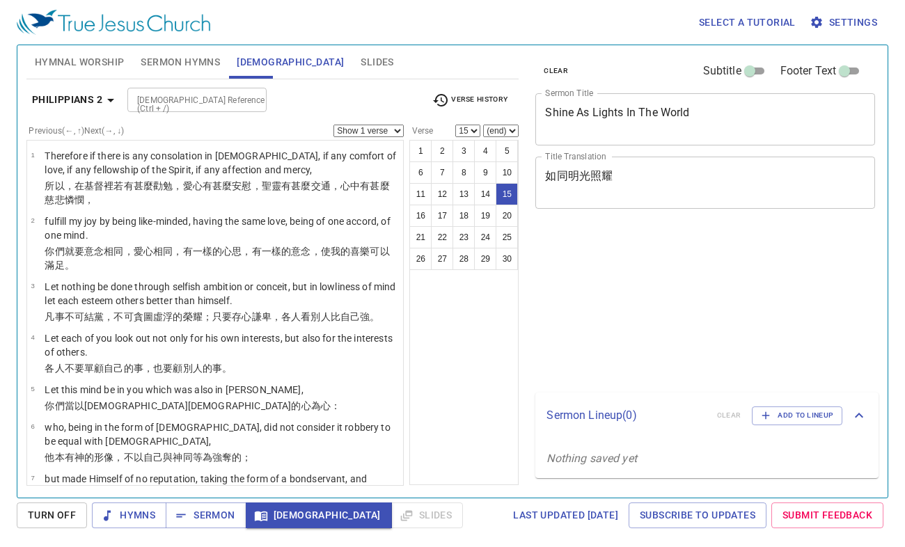
select select "15"
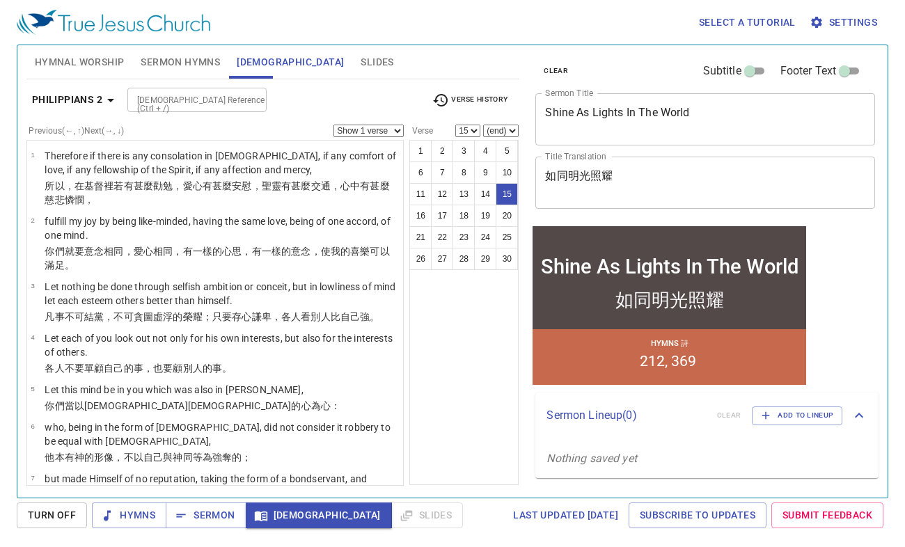
scroll to position [608, 0]
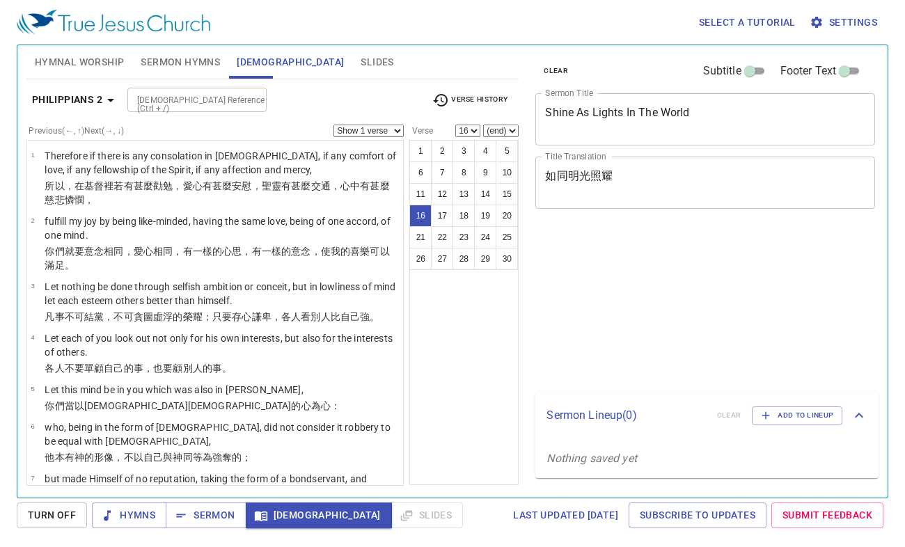
select select "16"
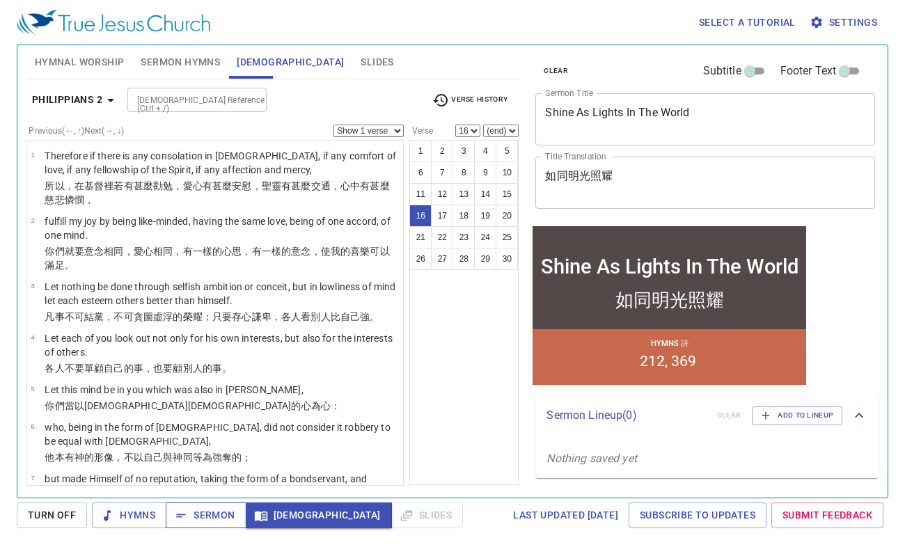
click at [215, 517] on span "Sermon" at bounding box center [206, 515] width 58 height 17
click at [210, 514] on span "Sermon" at bounding box center [206, 515] width 58 height 17
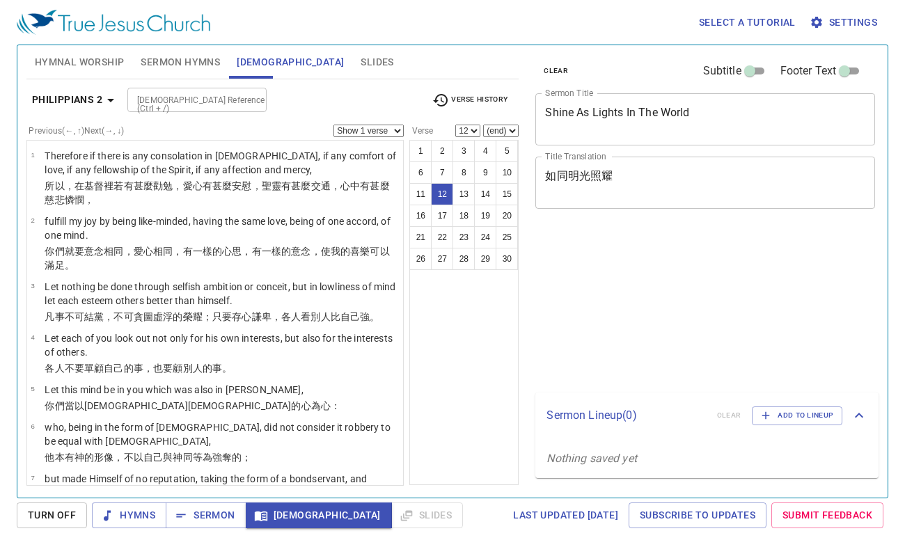
select select "12"
select select "14"
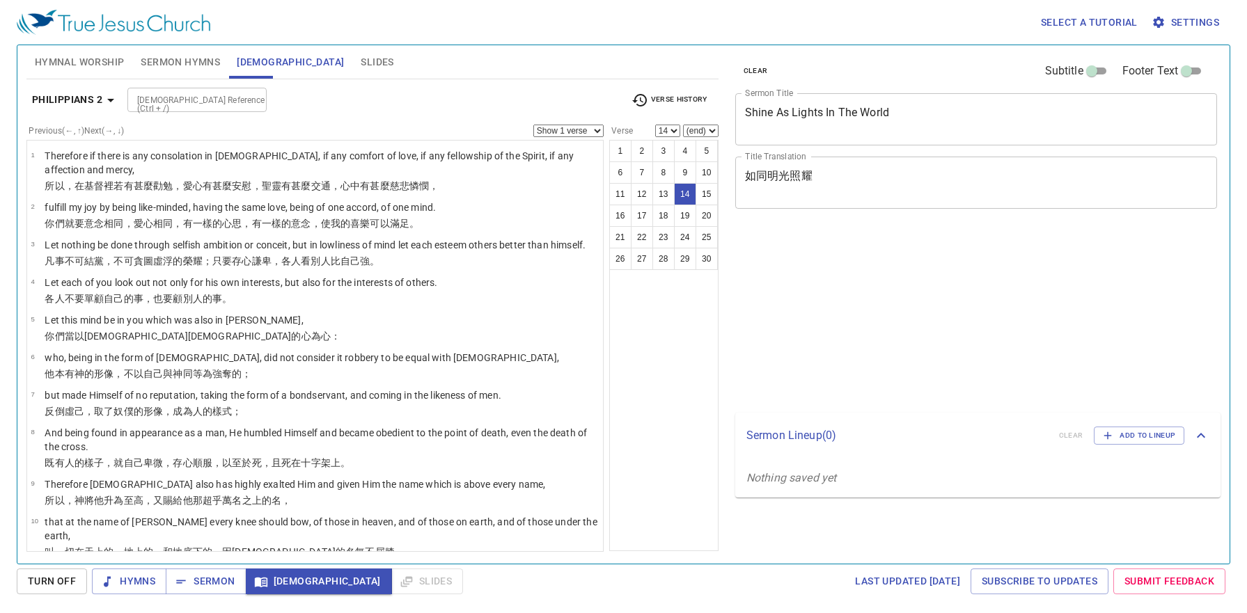
select select "14"
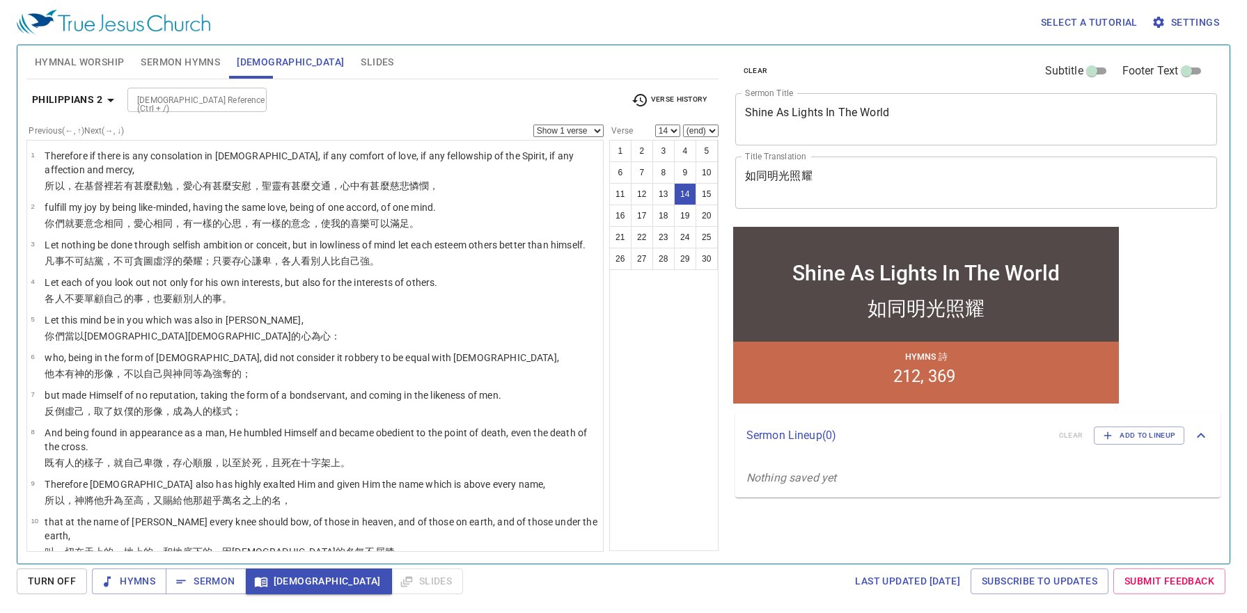
scroll to position [372, 0]
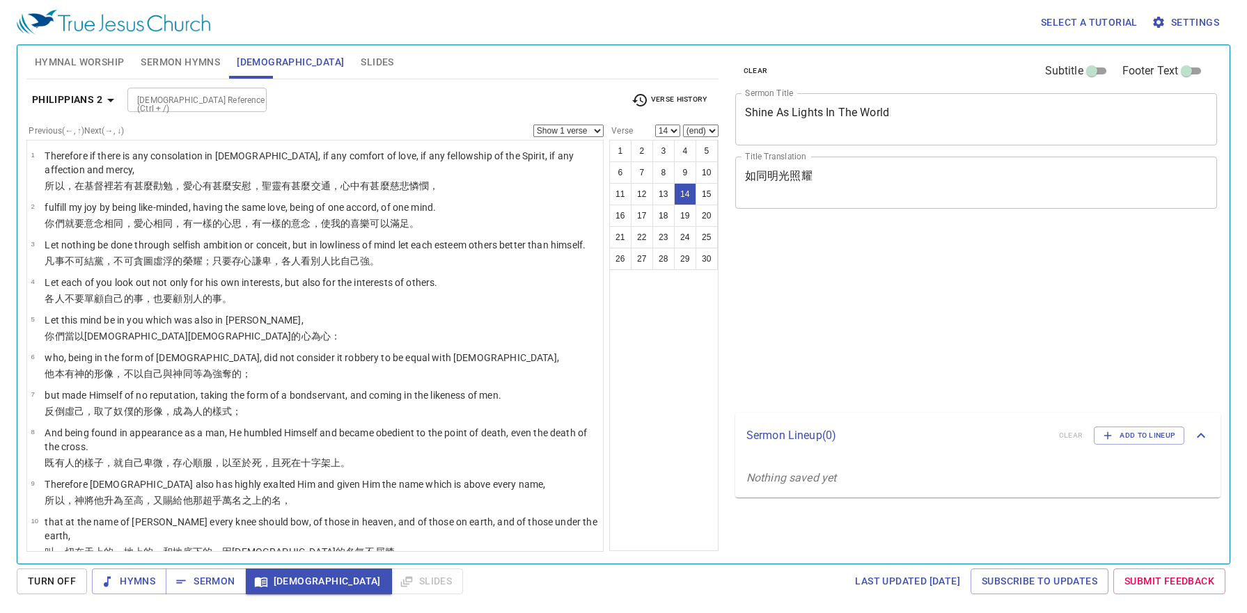
select select "14"
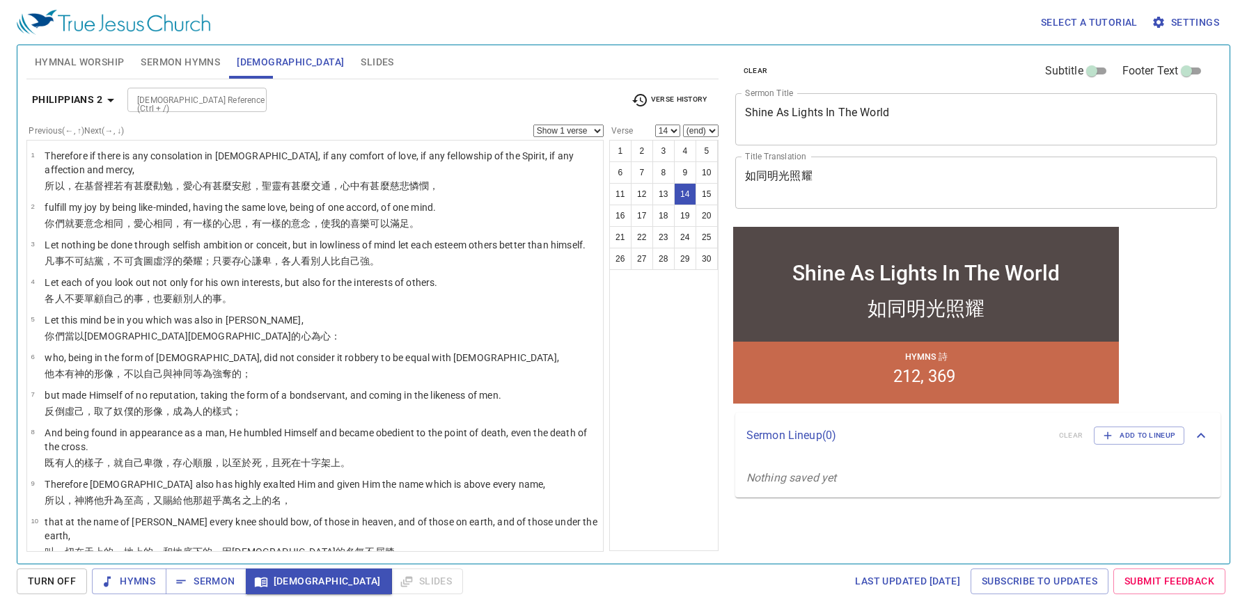
scroll to position [372, 0]
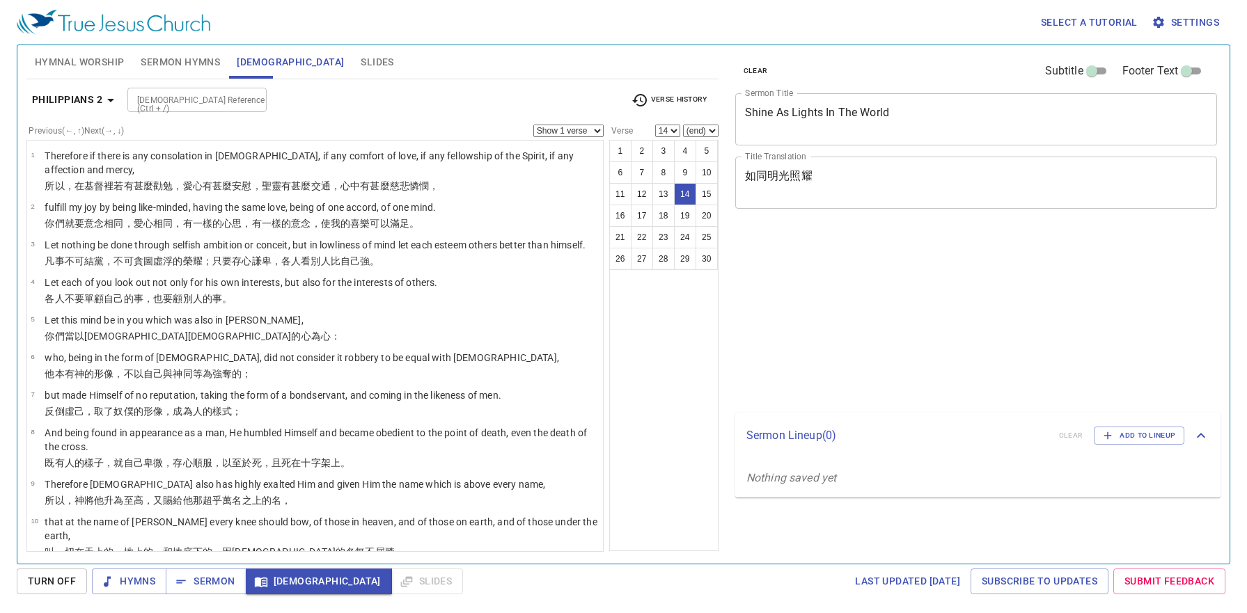
select select "14"
